Goal: Information Seeking & Learning: Learn about a topic

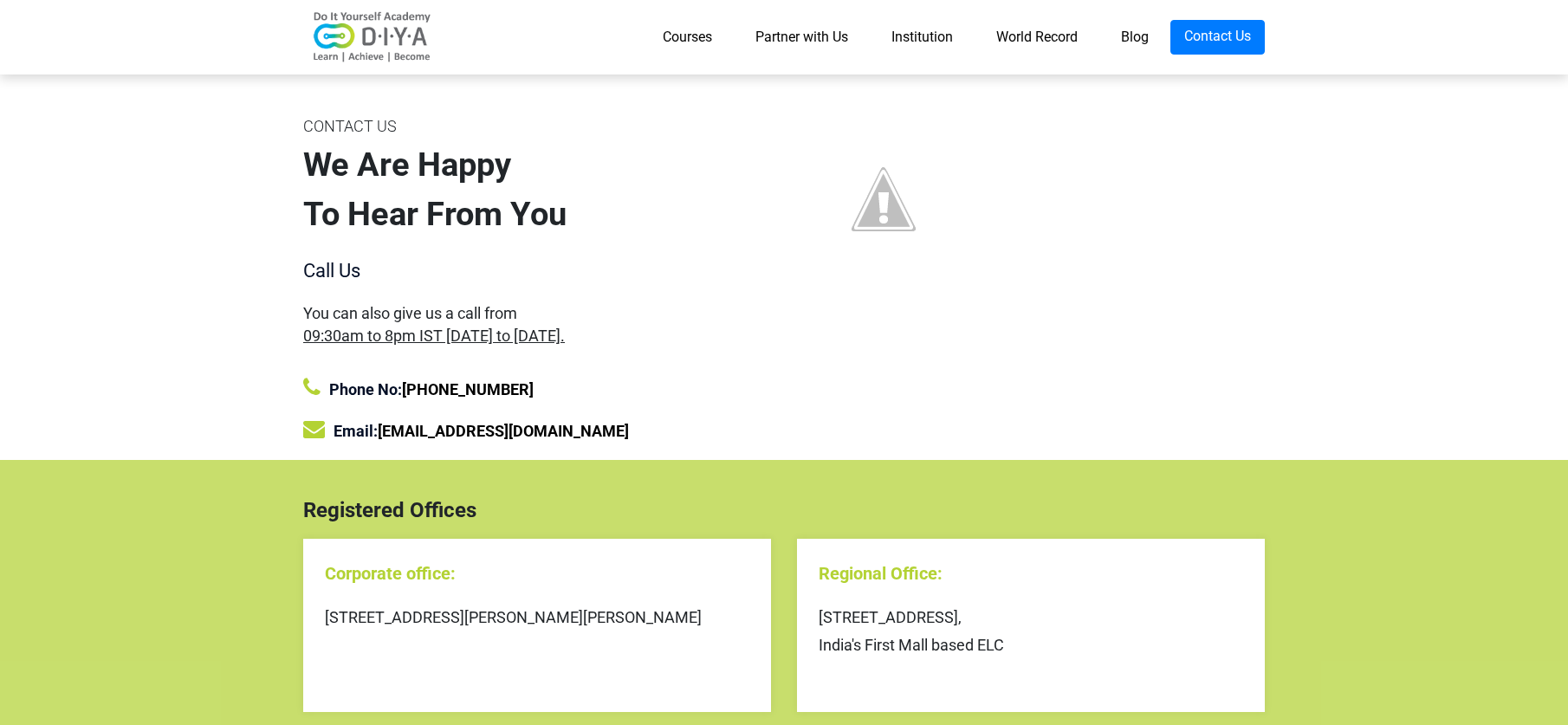
click at [674, 40] on link "Courses" at bounding box center [687, 38] width 93 height 35
